Goal: Answer question/provide support: Share knowledge or assist other users

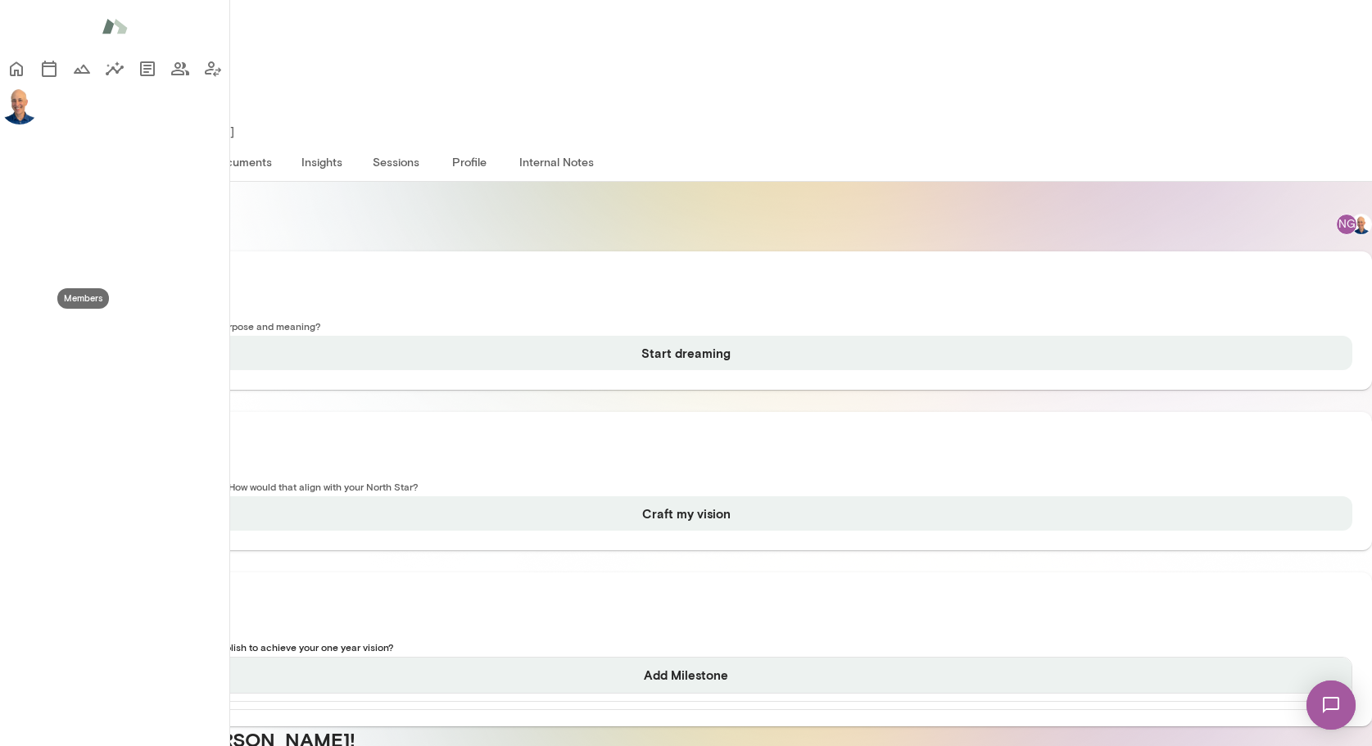
click at [170, 79] on icon "Members" at bounding box center [180, 69] width 20 height 20
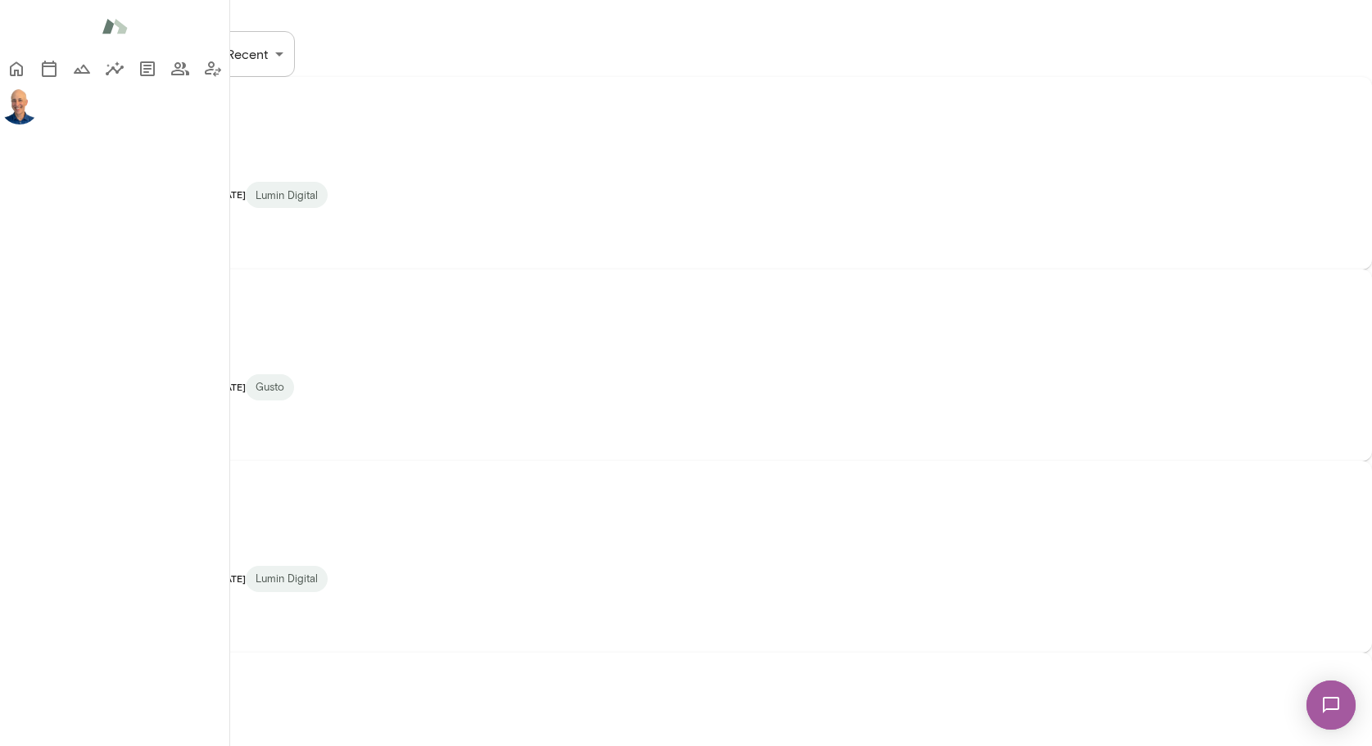
scroll to position [826, 0]
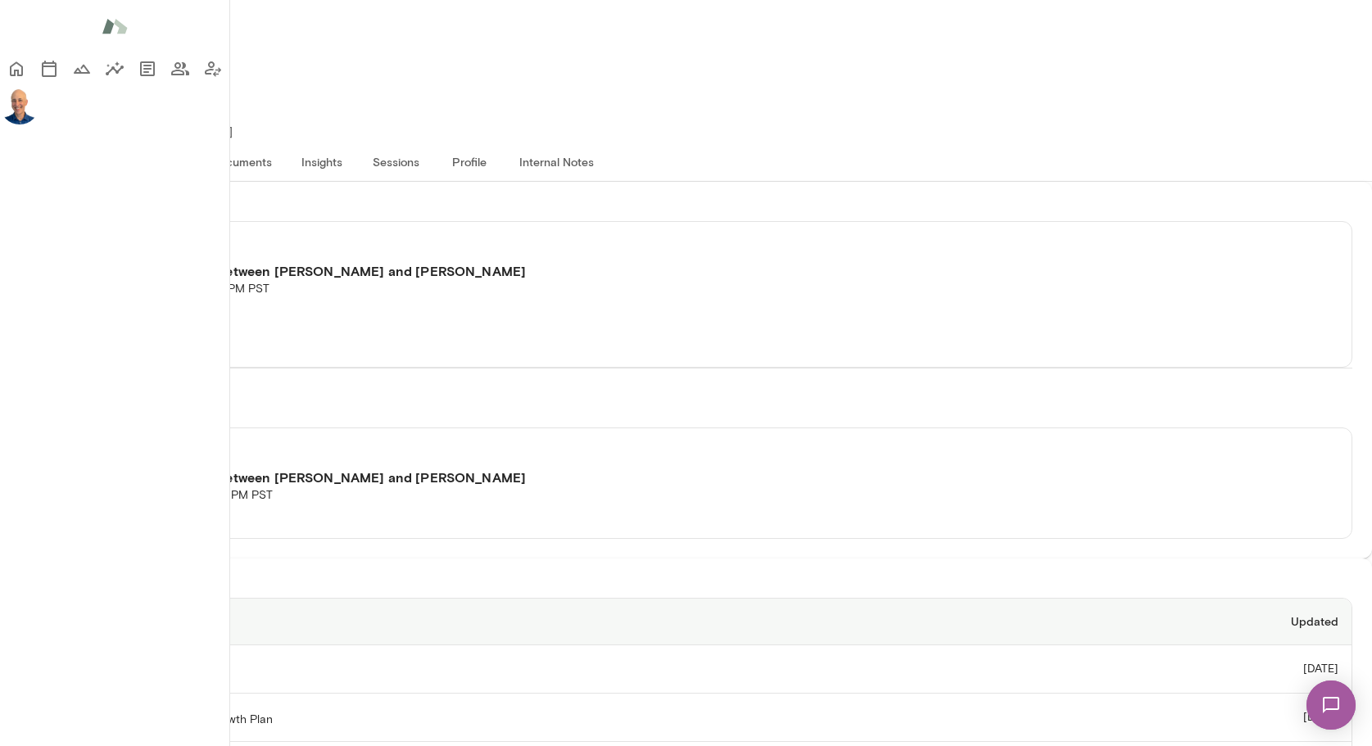
scroll to position [270, 0]
type textarea "**********"
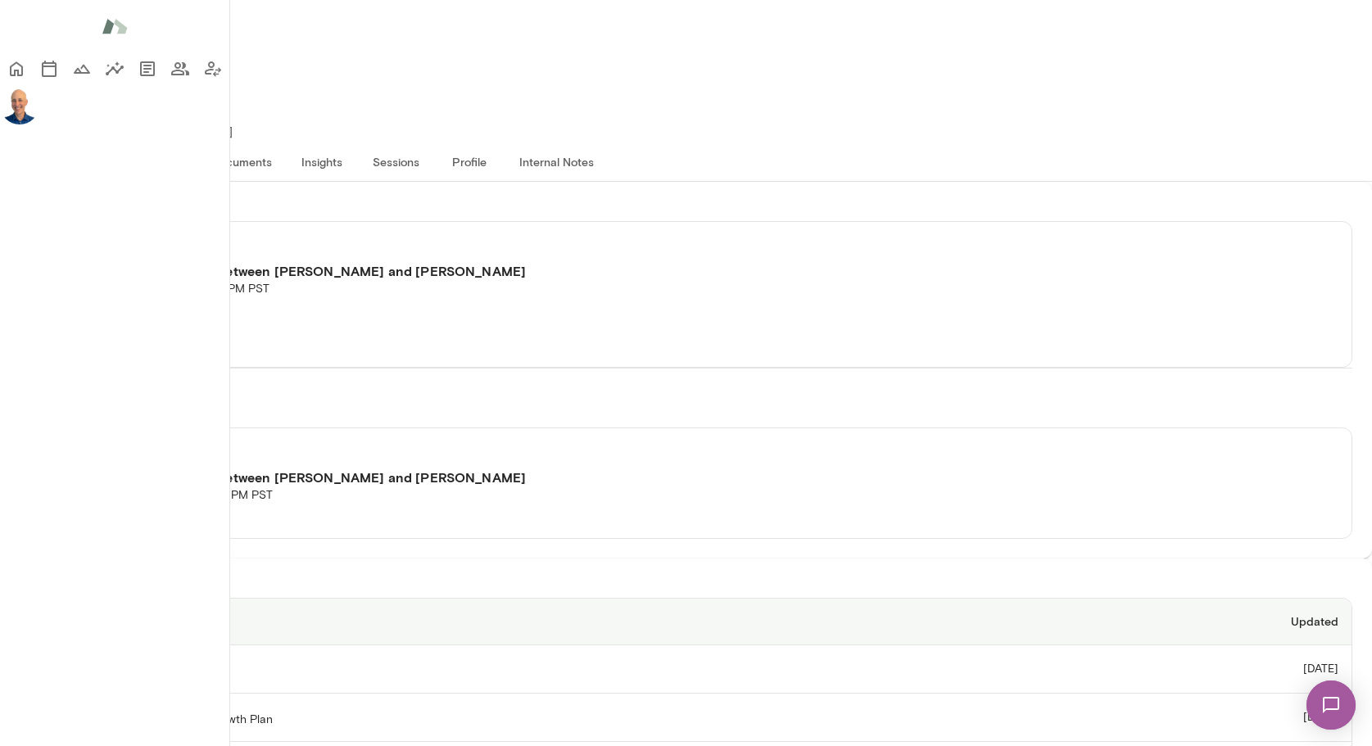
scroll to position [0, 0]
click at [148, 297] on button "Join session" at bounding box center [84, 314] width 128 height 34
